Goal: Browse casually

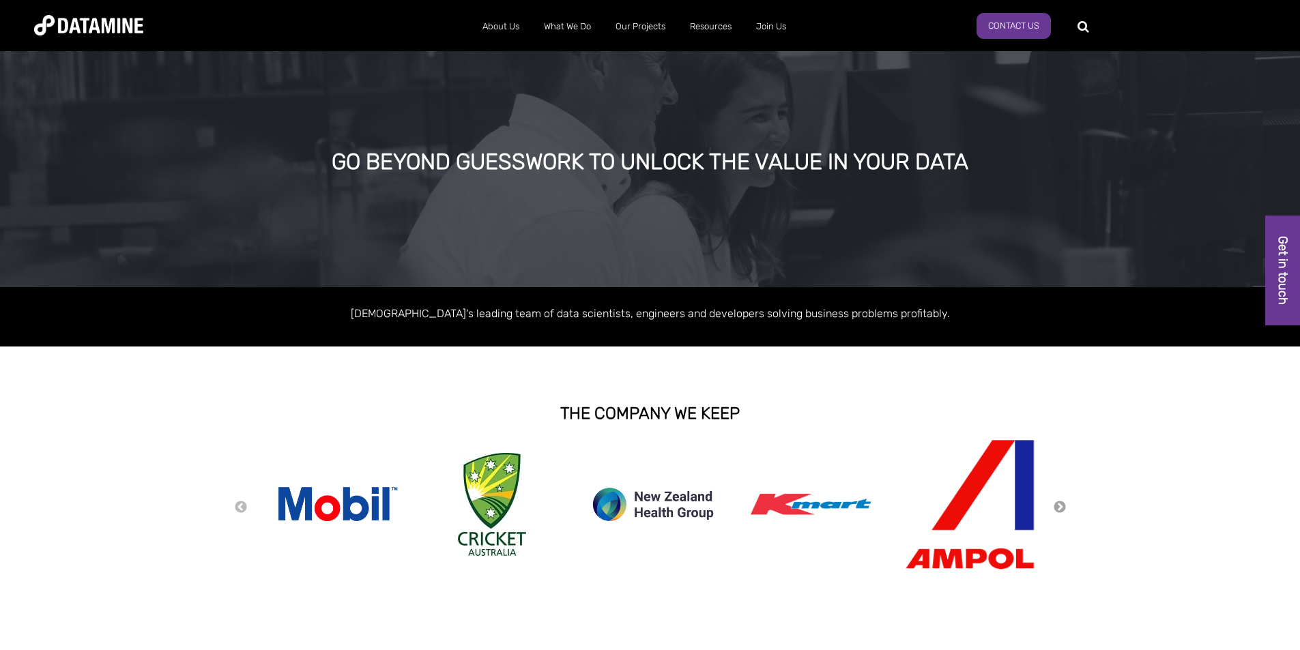
click at [1057, 509] on button "Next" at bounding box center [1060, 507] width 14 height 15
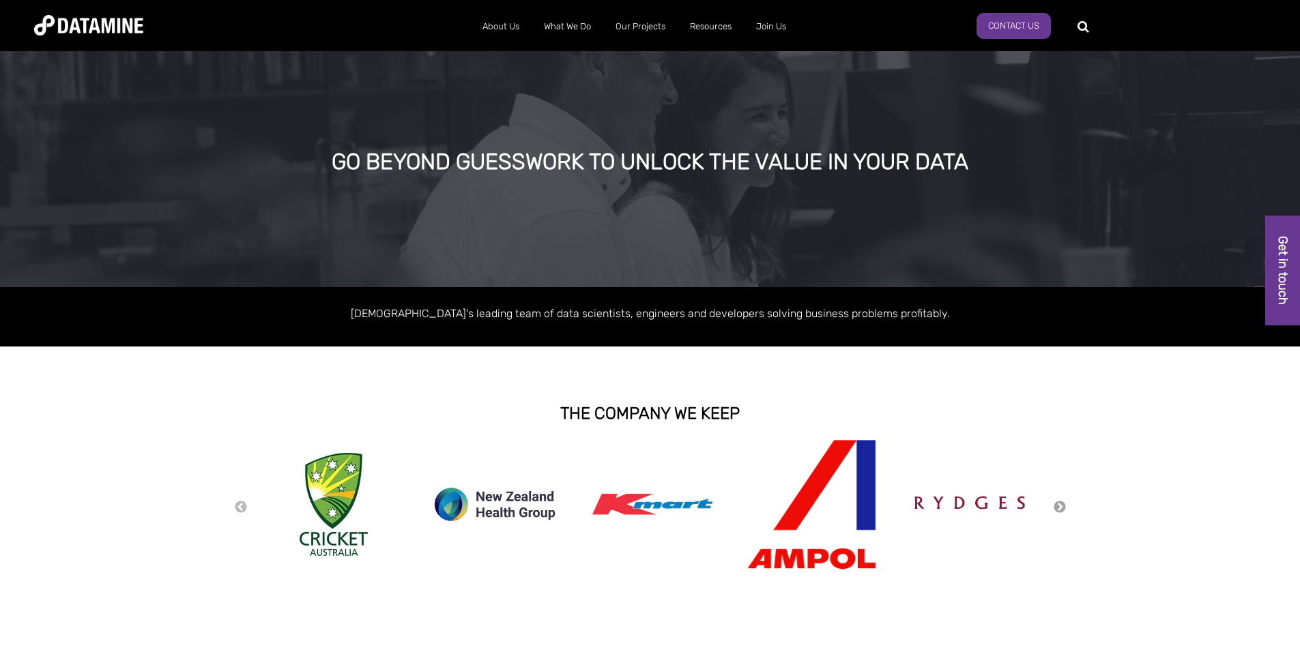
click at [1062, 502] on button "Next" at bounding box center [1060, 507] width 14 height 15
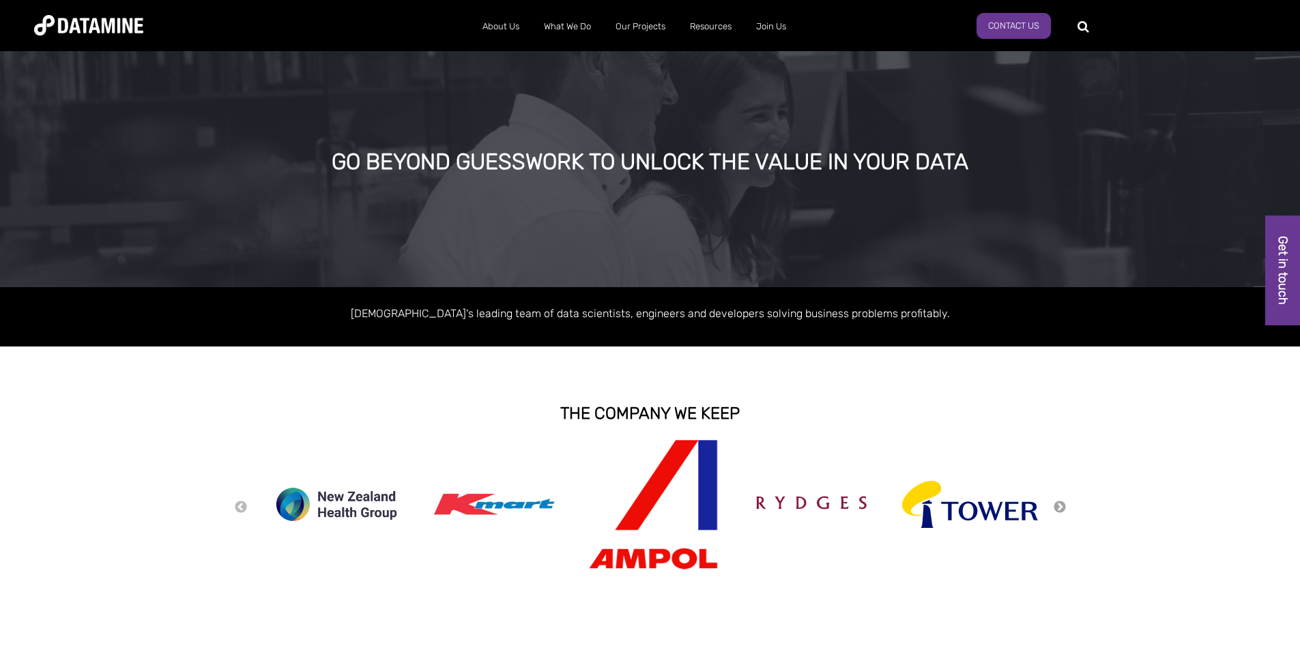
click at [1059, 508] on button "Next" at bounding box center [1060, 507] width 14 height 15
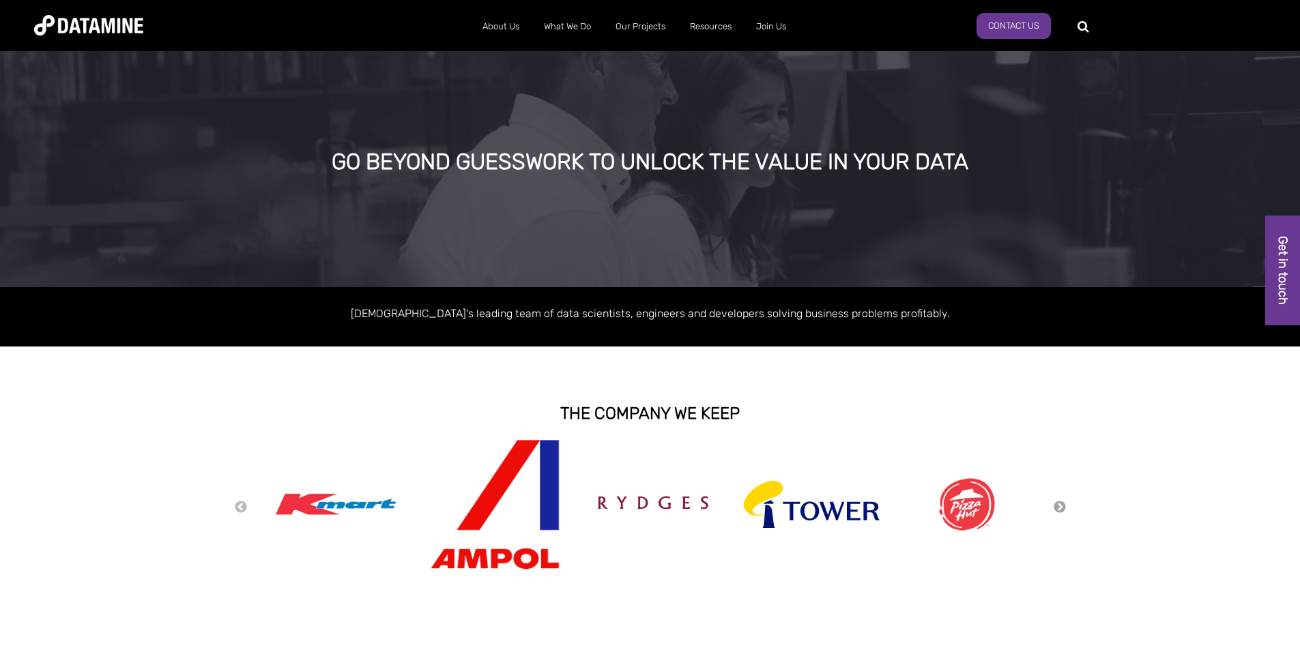
click at [1061, 505] on button "Next" at bounding box center [1060, 507] width 14 height 15
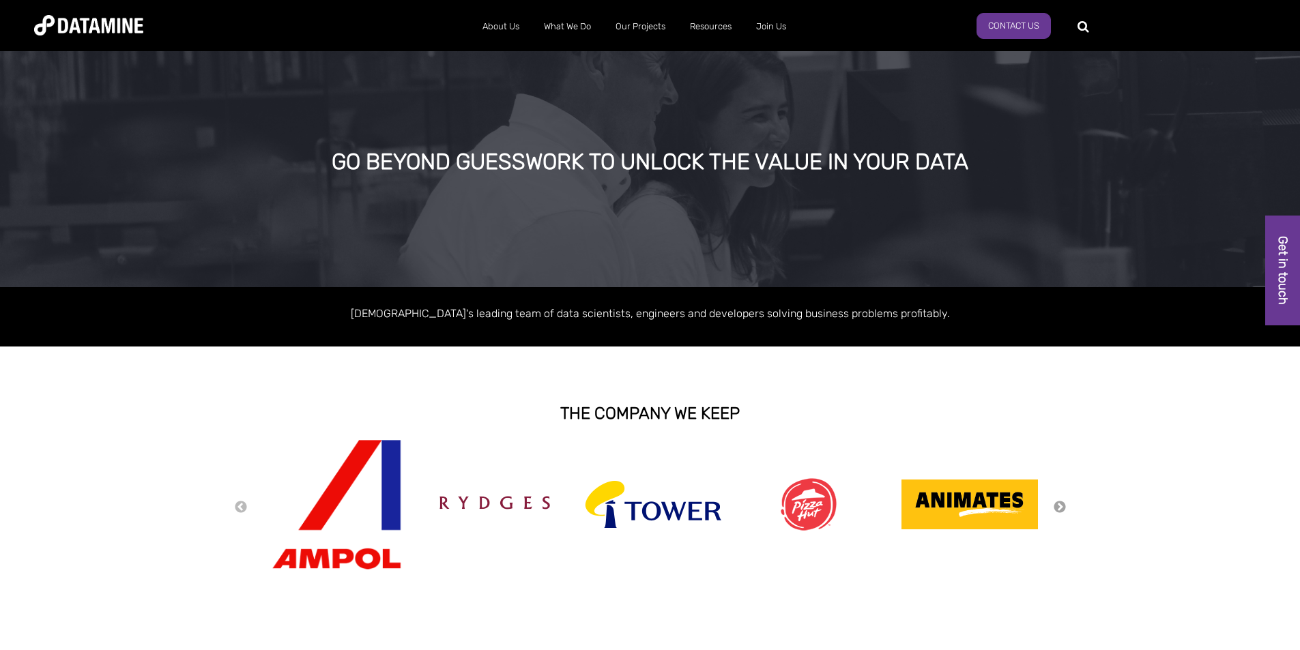
click at [1061, 507] on button "Next" at bounding box center [1060, 507] width 14 height 15
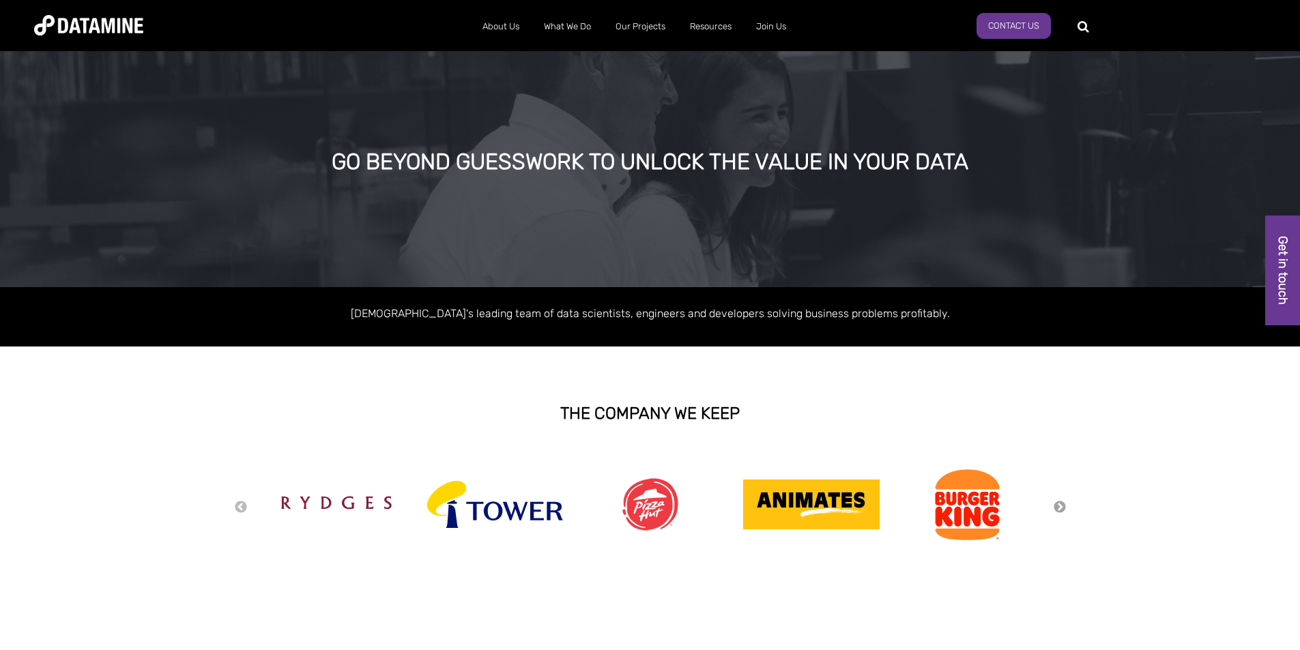
click at [1060, 508] on button "Next" at bounding box center [1060, 507] width 14 height 15
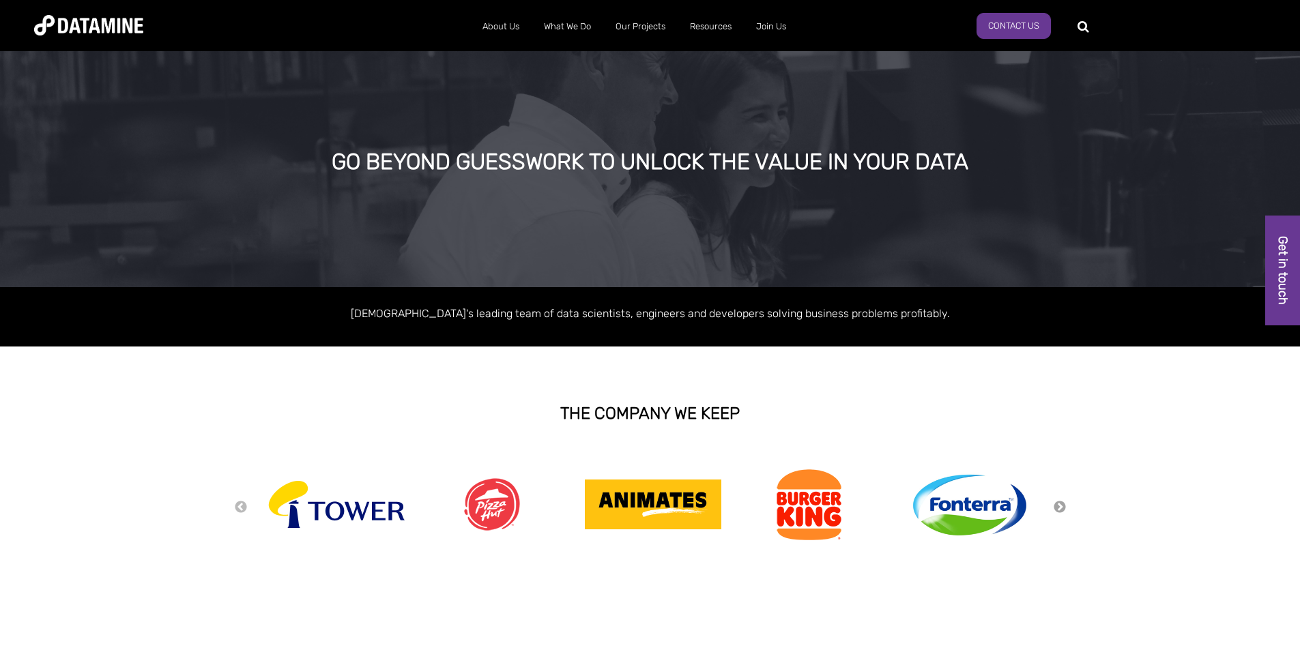
click at [1063, 508] on button "Next" at bounding box center [1060, 507] width 14 height 15
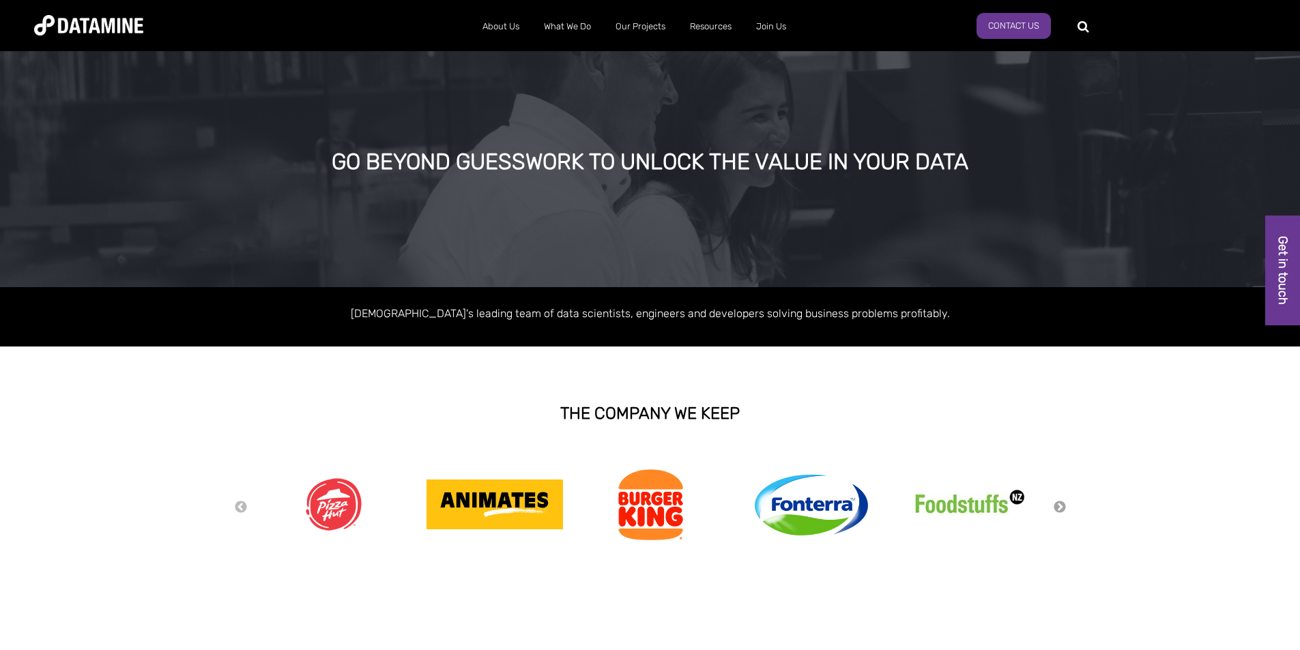
click at [1059, 505] on button "Next" at bounding box center [1060, 507] width 14 height 15
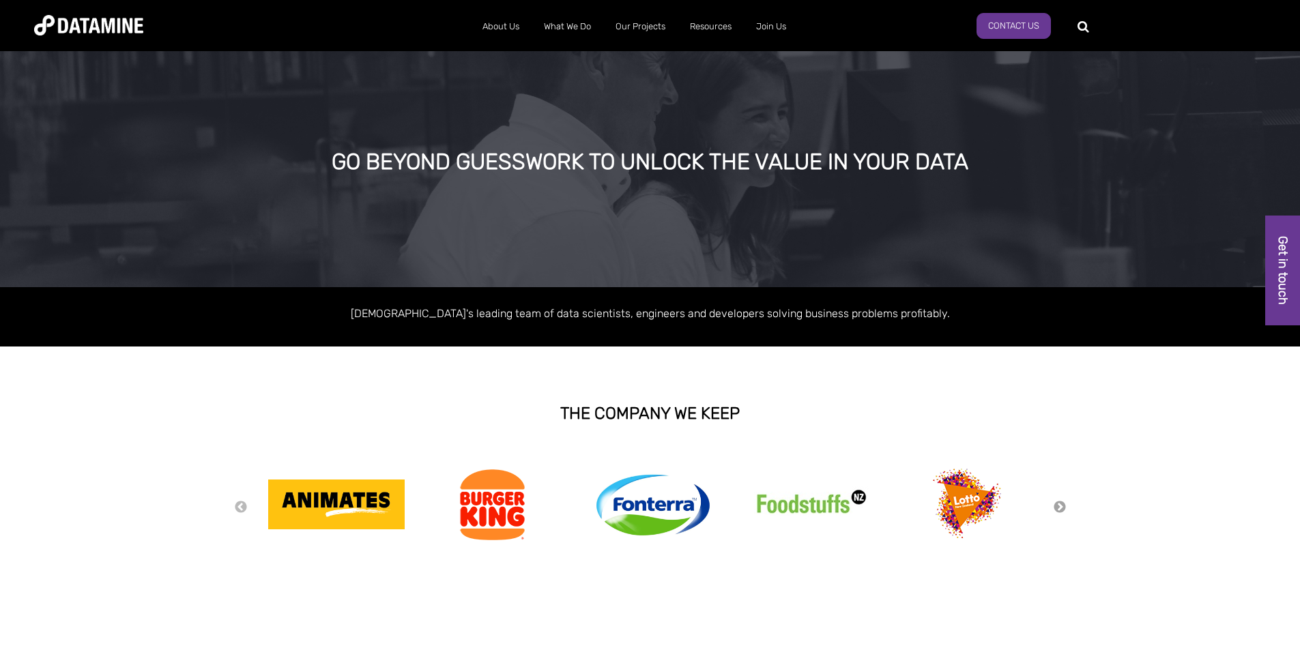
click at [1061, 507] on button "Next" at bounding box center [1060, 507] width 14 height 15
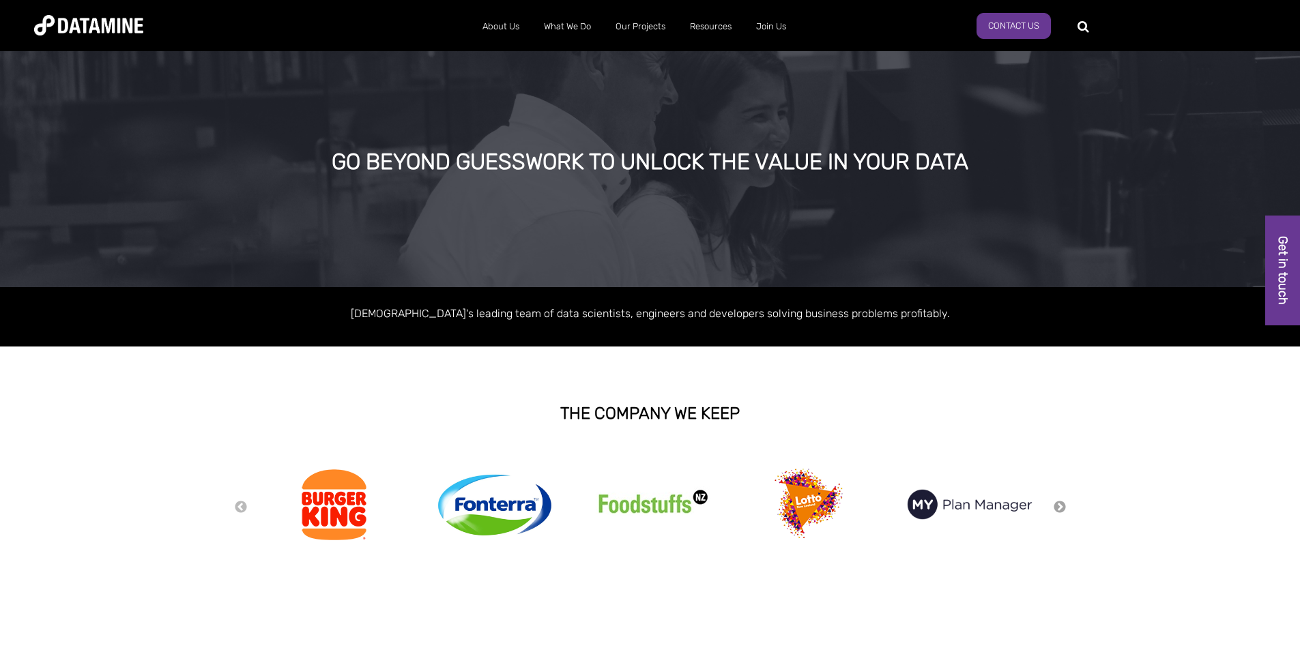
click at [1062, 509] on button "Next" at bounding box center [1060, 507] width 14 height 15
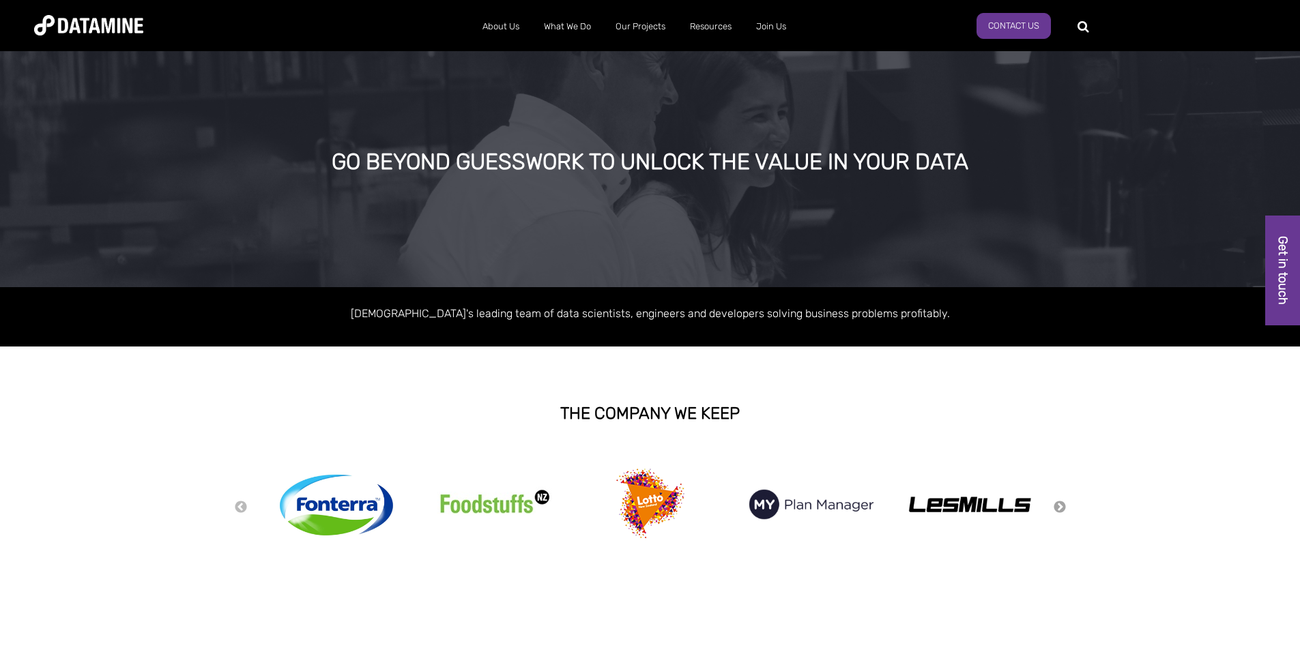
click at [1062, 509] on button "Next" at bounding box center [1060, 507] width 14 height 15
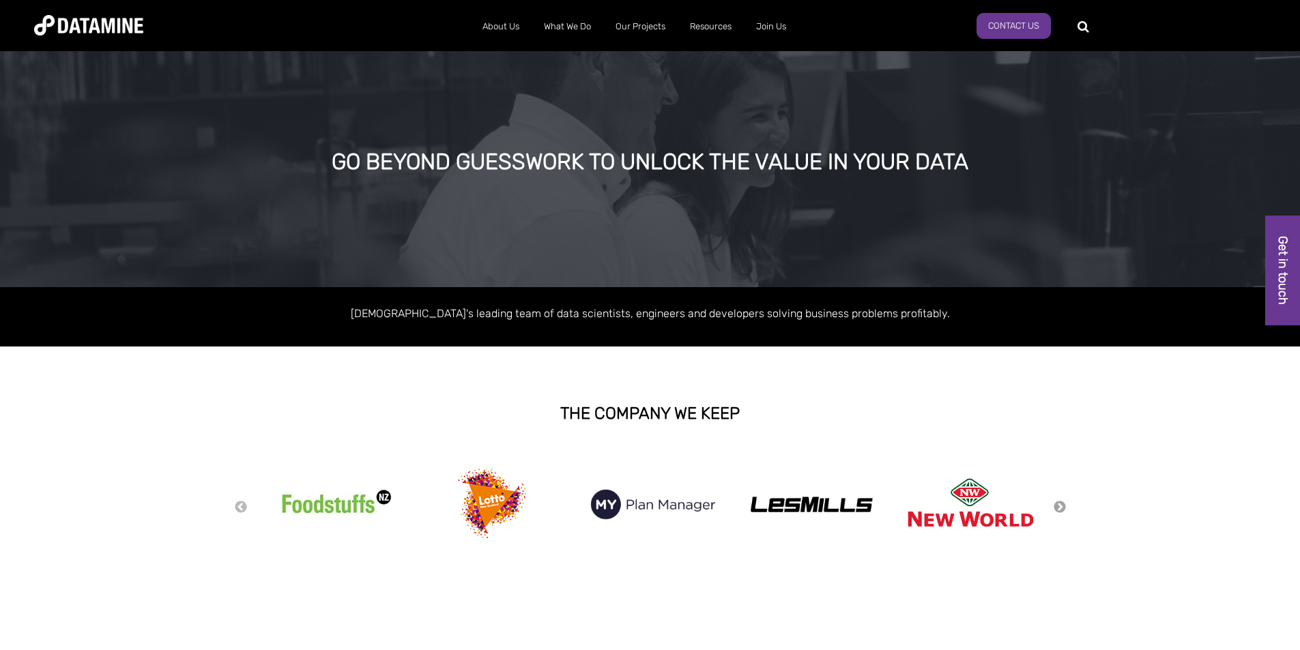
click at [1062, 509] on button "Next" at bounding box center [1060, 507] width 14 height 15
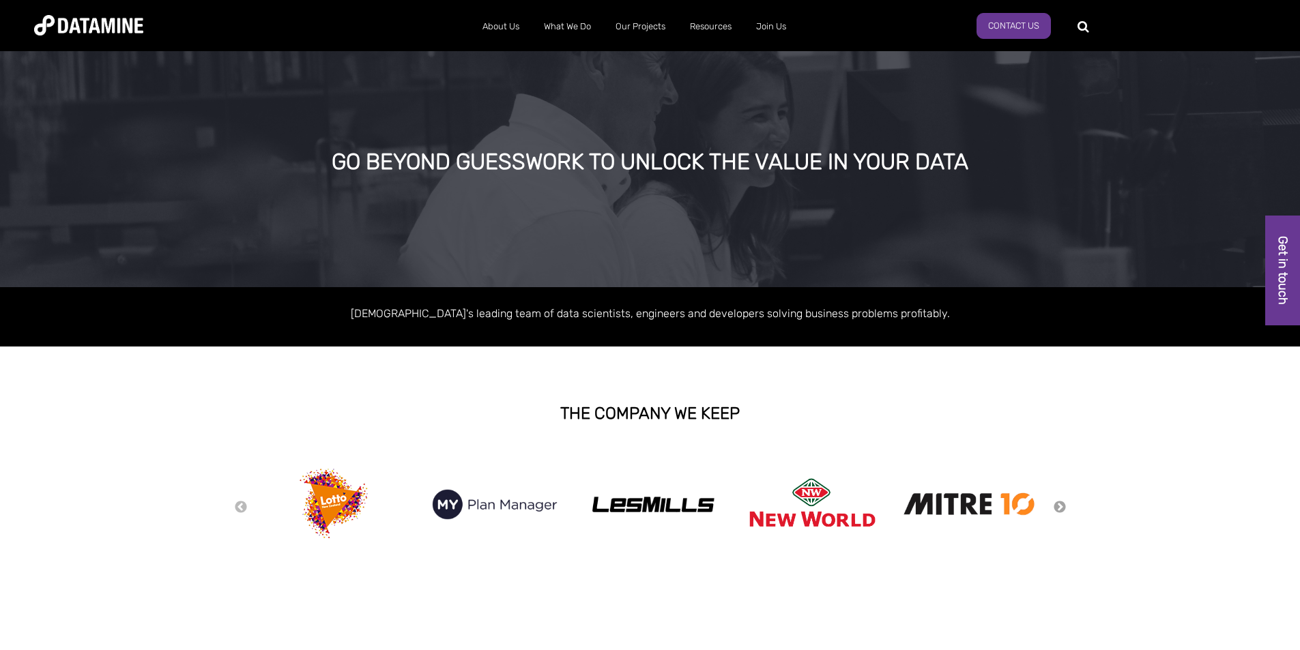
click at [1062, 509] on button "Next" at bounding box center [1060, 507] width 14 height 15
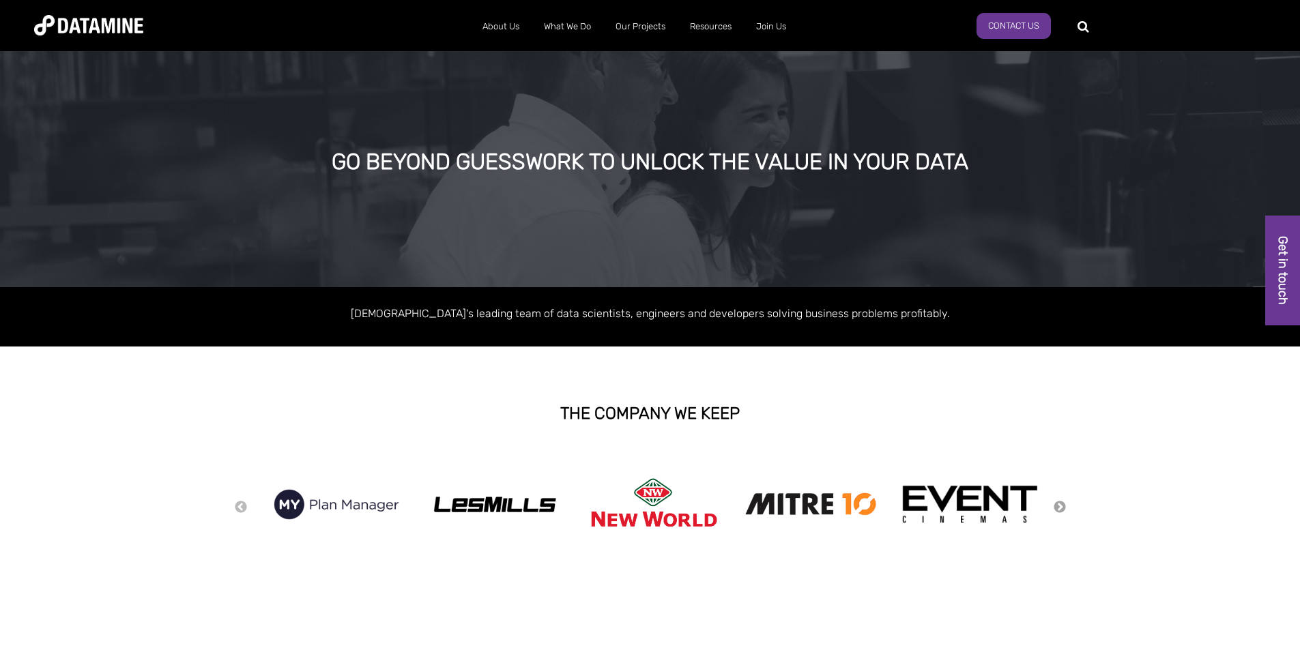
click at [1062, 509] on button "Next" at bounding box center [1060, 507] width 14 height 15
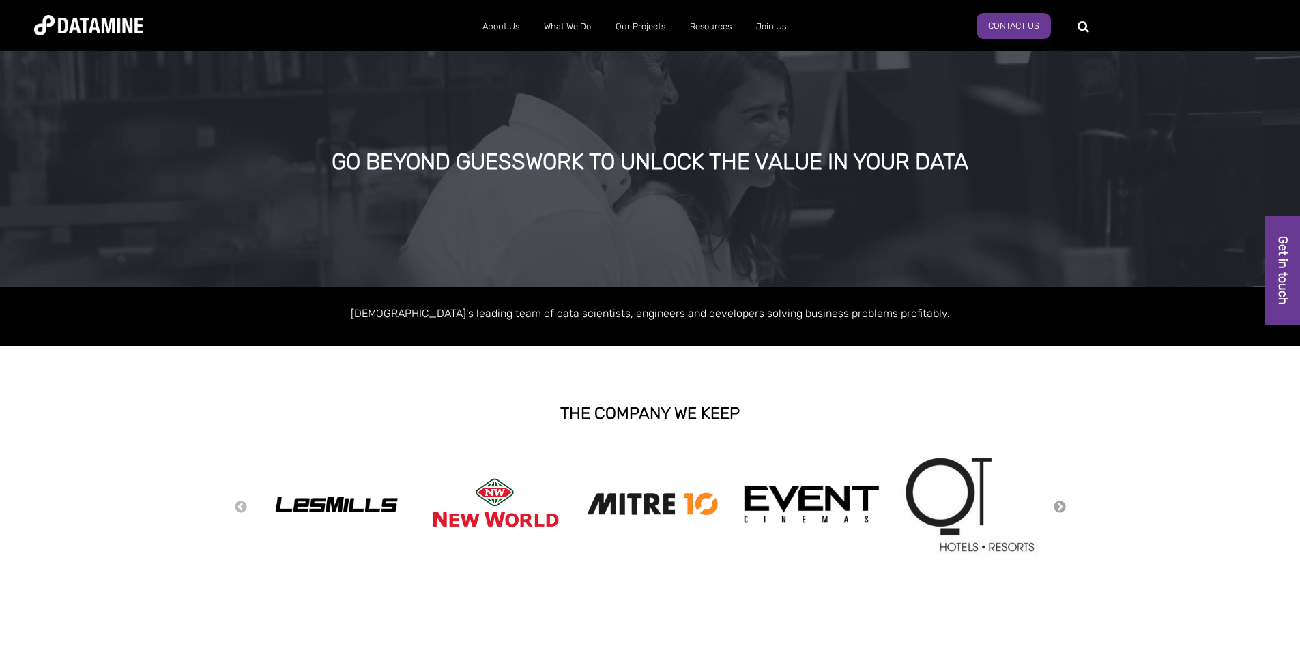
click at [1062, 509] on button "Next" at bounding box center [1060, 507] width 14 height 15
